Goal: Use online tool/utility: Use online tool/utility

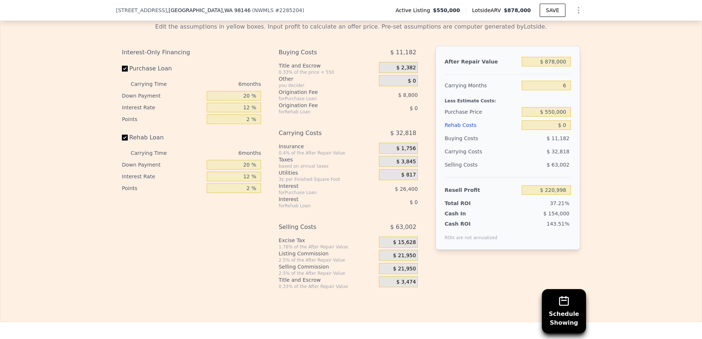
scroll to position [1173, 0]
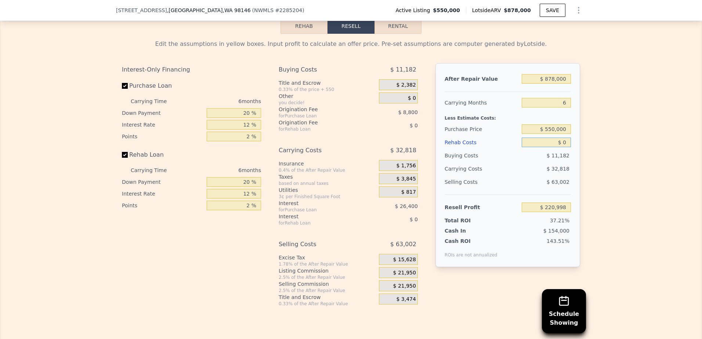
click at [556, 147] on input "$ 0" at bounding box center [546, 143] width 49 height 10
type input "$ 1,200"
type input "$ 220,870"
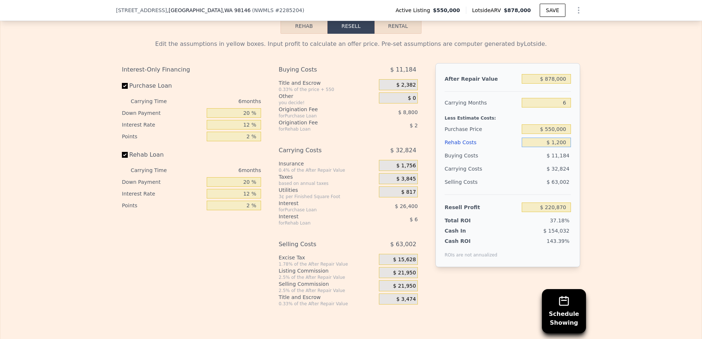
type input "$ 12,000"
type input "$ 208,230"
type input "$ 120,000"
type input "$ 93,318"
type input "$ 120,000"
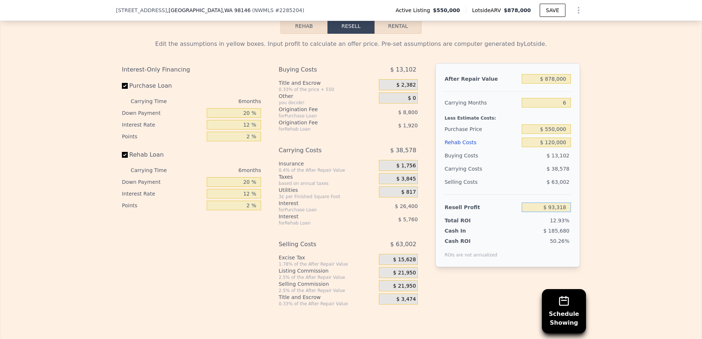
click at [555, 212] on input "$ 93,318" at bounding box center [546, 208] width 49 height 10
